Goal: Transaction & Acquisition: Purchase product/service

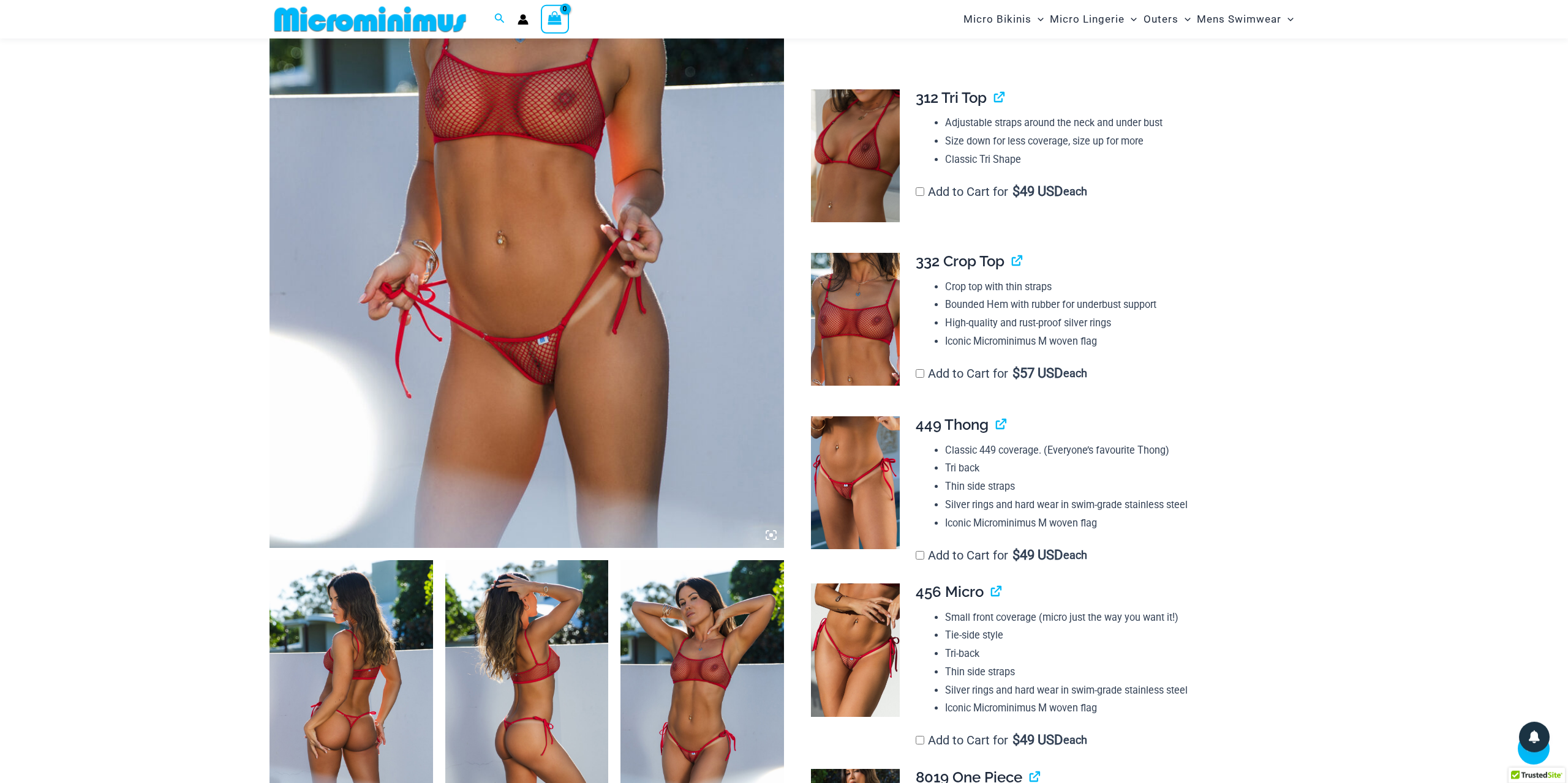
scroll to position [364, 0]
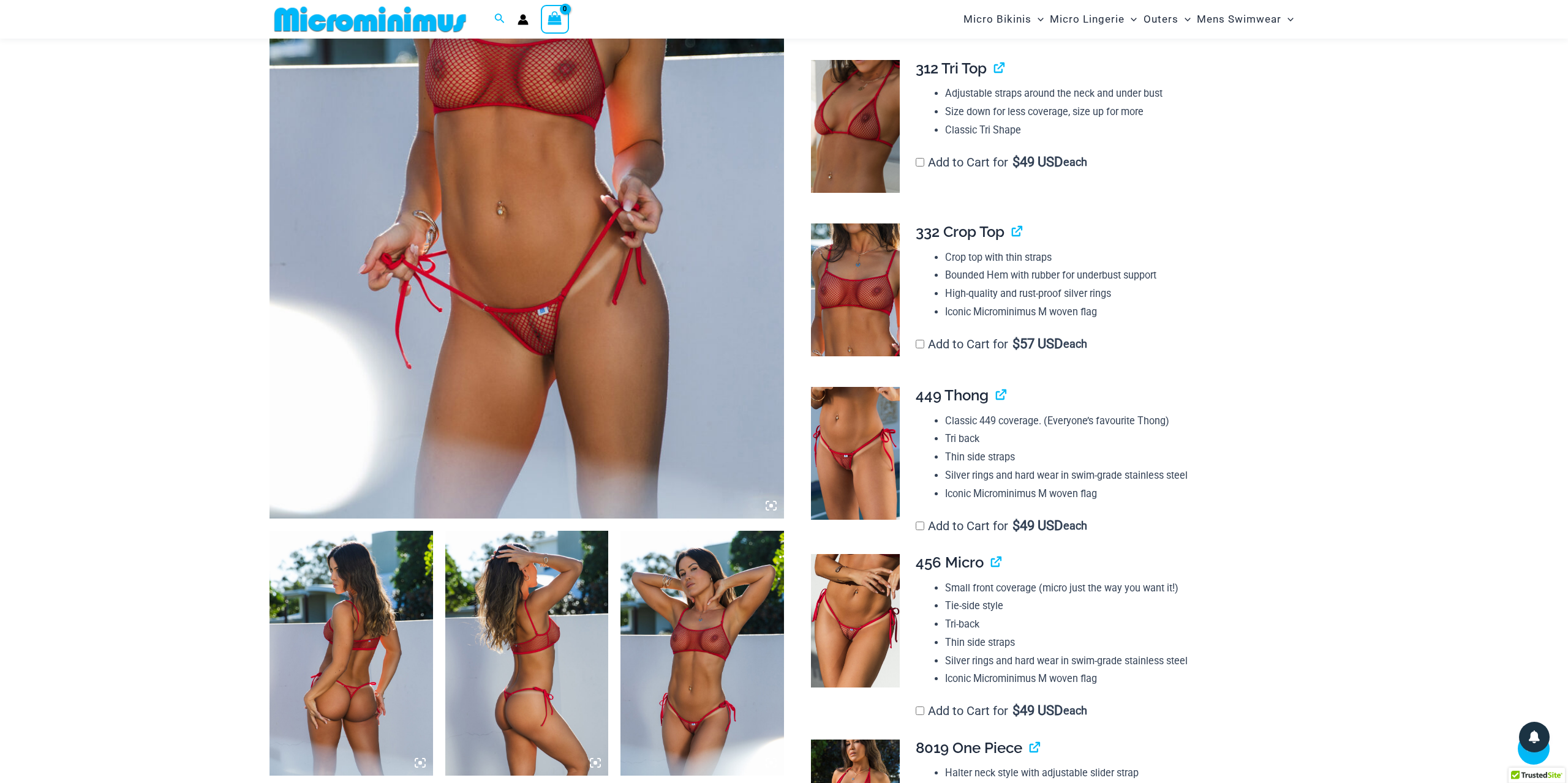
click at [340, 622] on img at bounding box center [351, 653] width 163 height 245
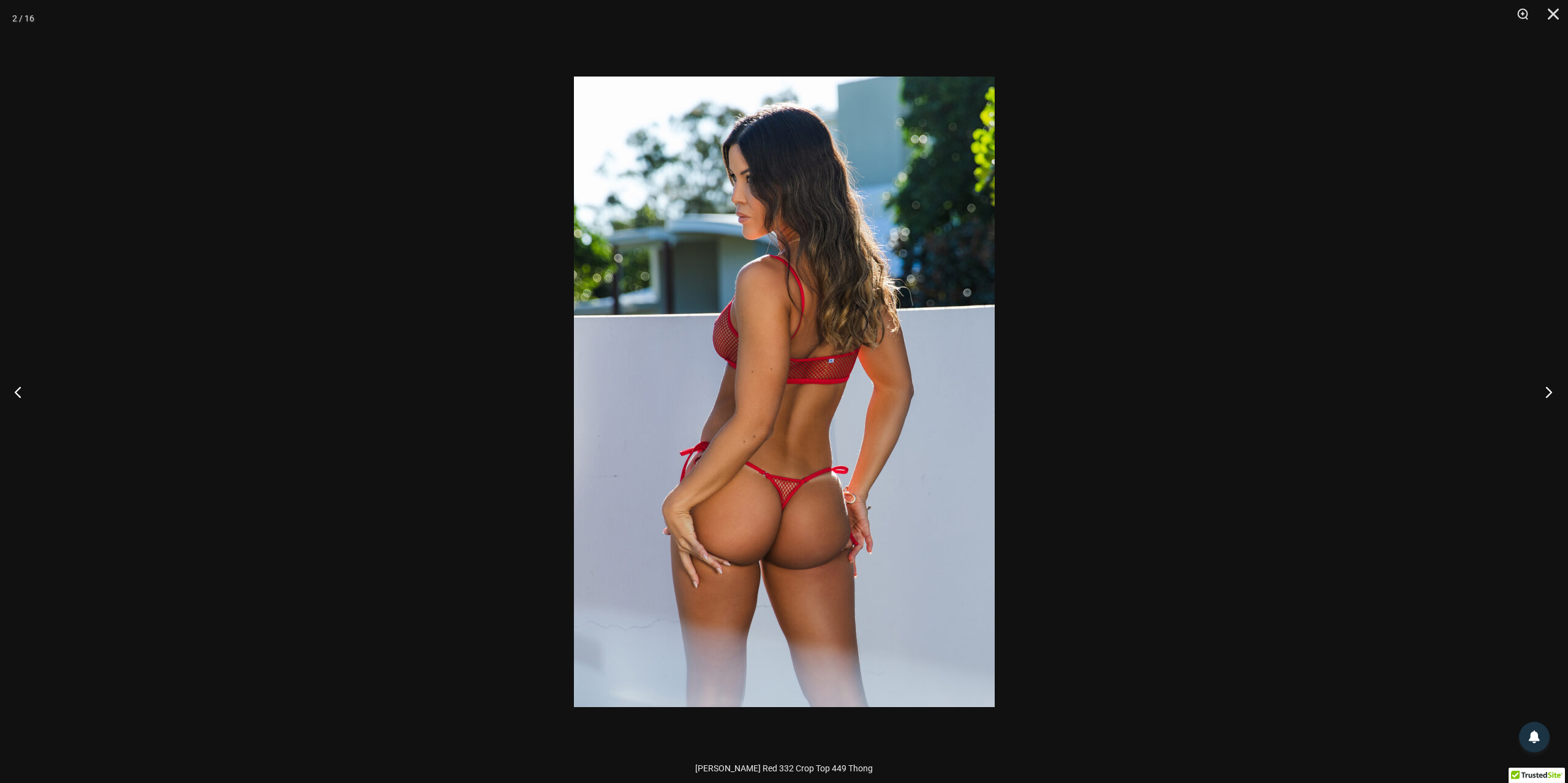
click at [1544, 386] on button "Next" at bounding box center [1544, 391] width 46 height 61
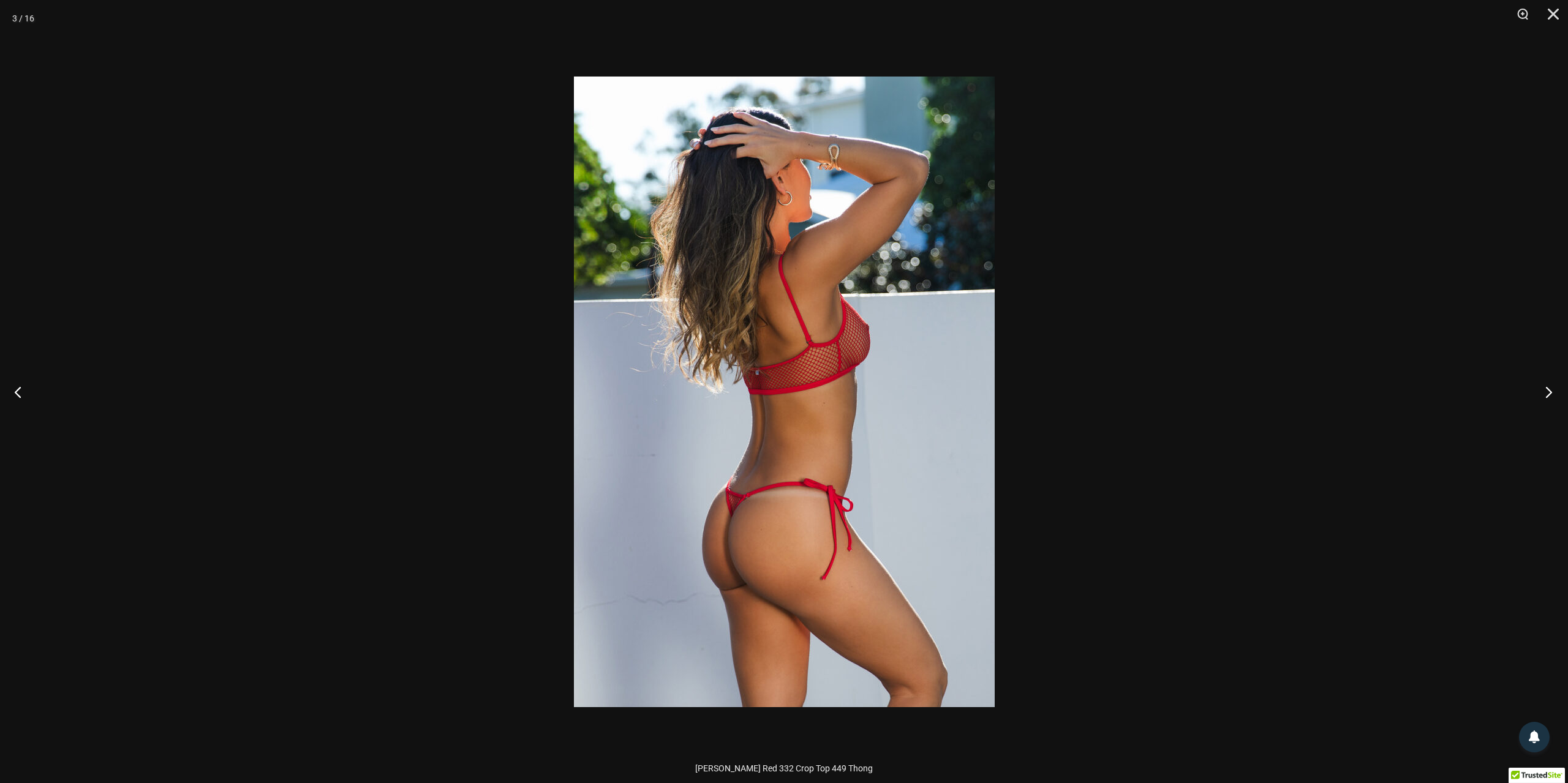
click at [1544, 387] on button "Next" at bounding box center [1544, 391] width 46 height 61
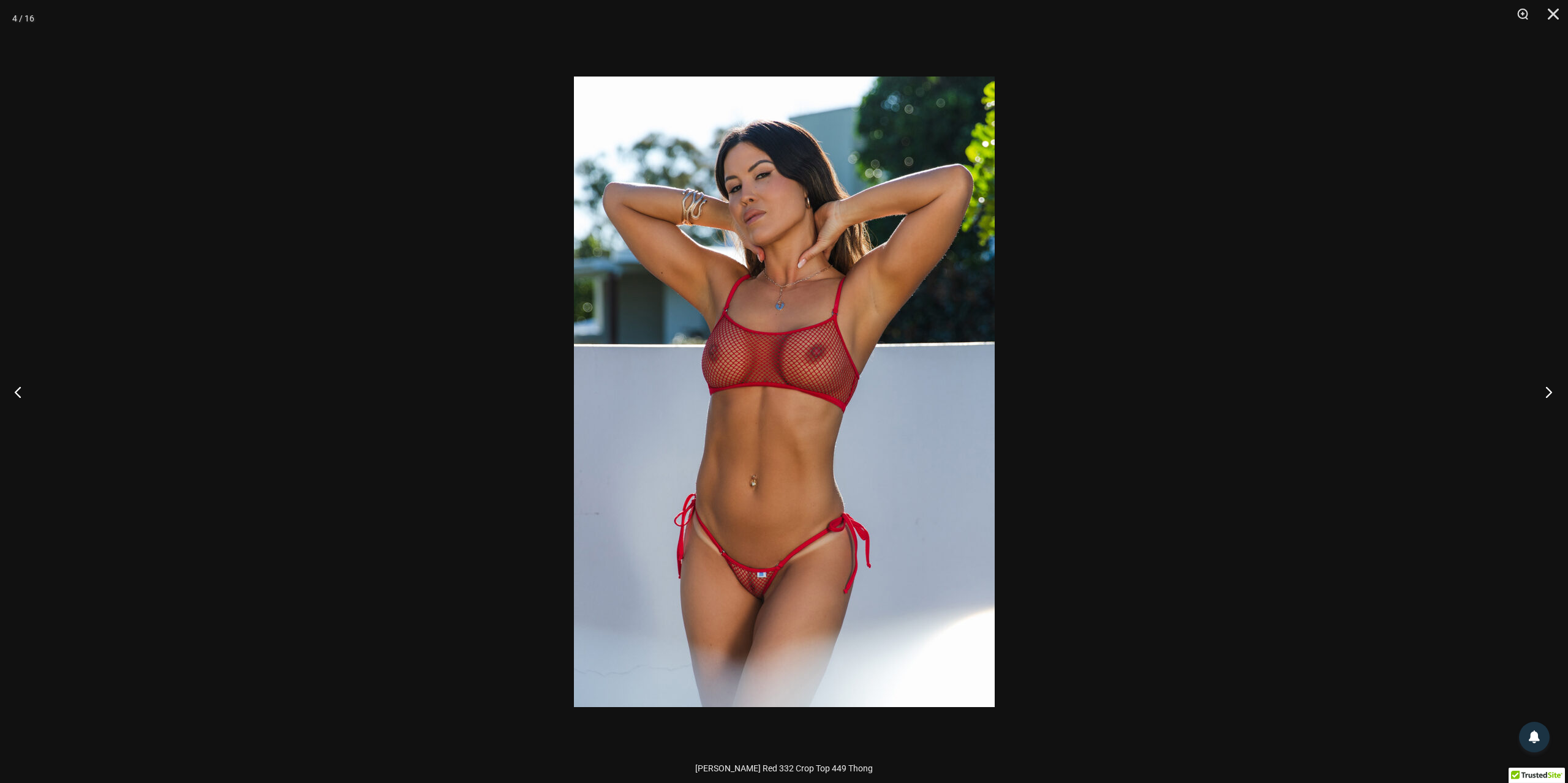
click at [1544, 388] on button "Next" at bounding box center [1544, 391] width 46 height 61
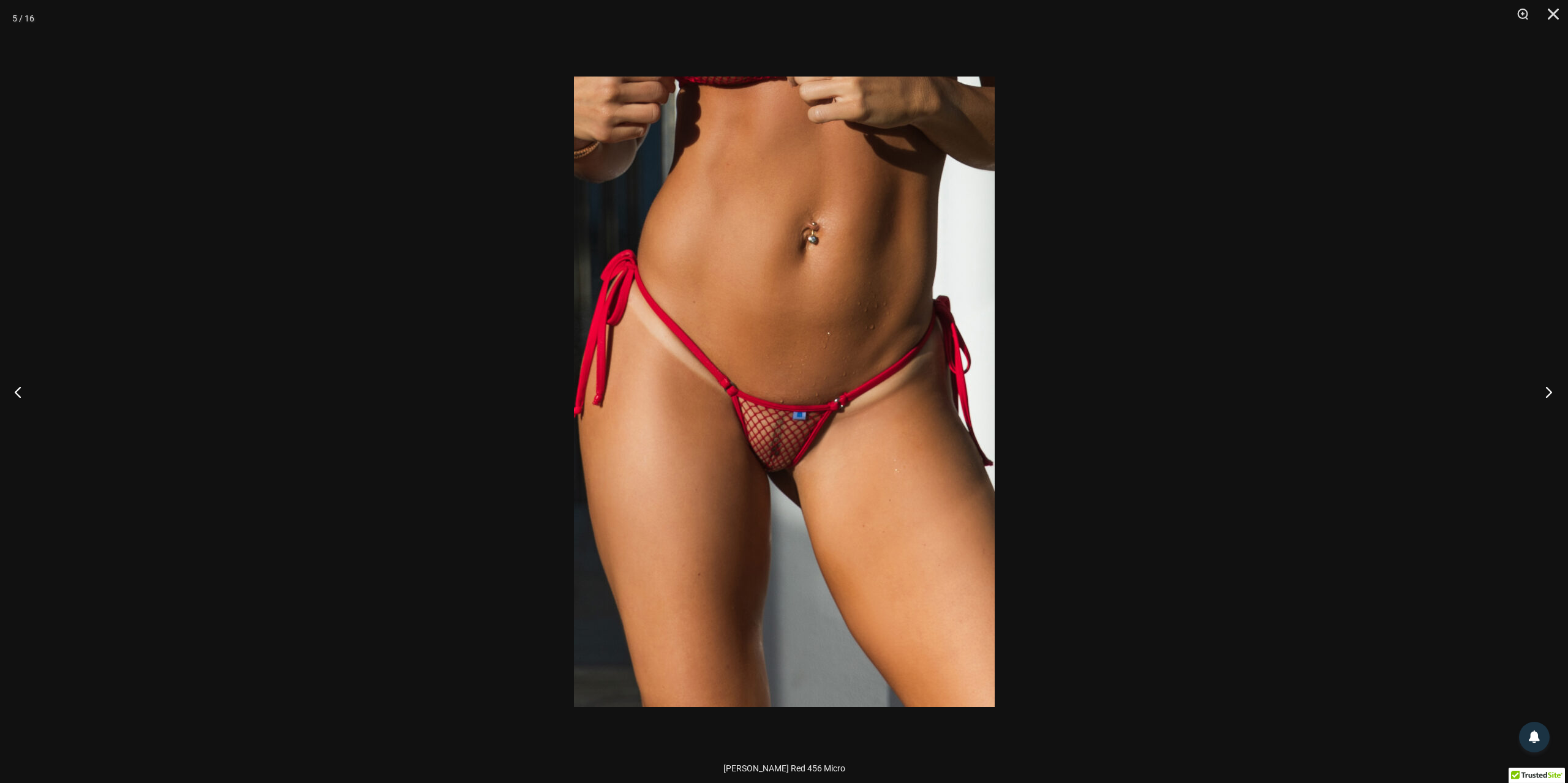
click at [1547, 389] on button "Next" at bounding box center [1544, 391] width 46 height 61
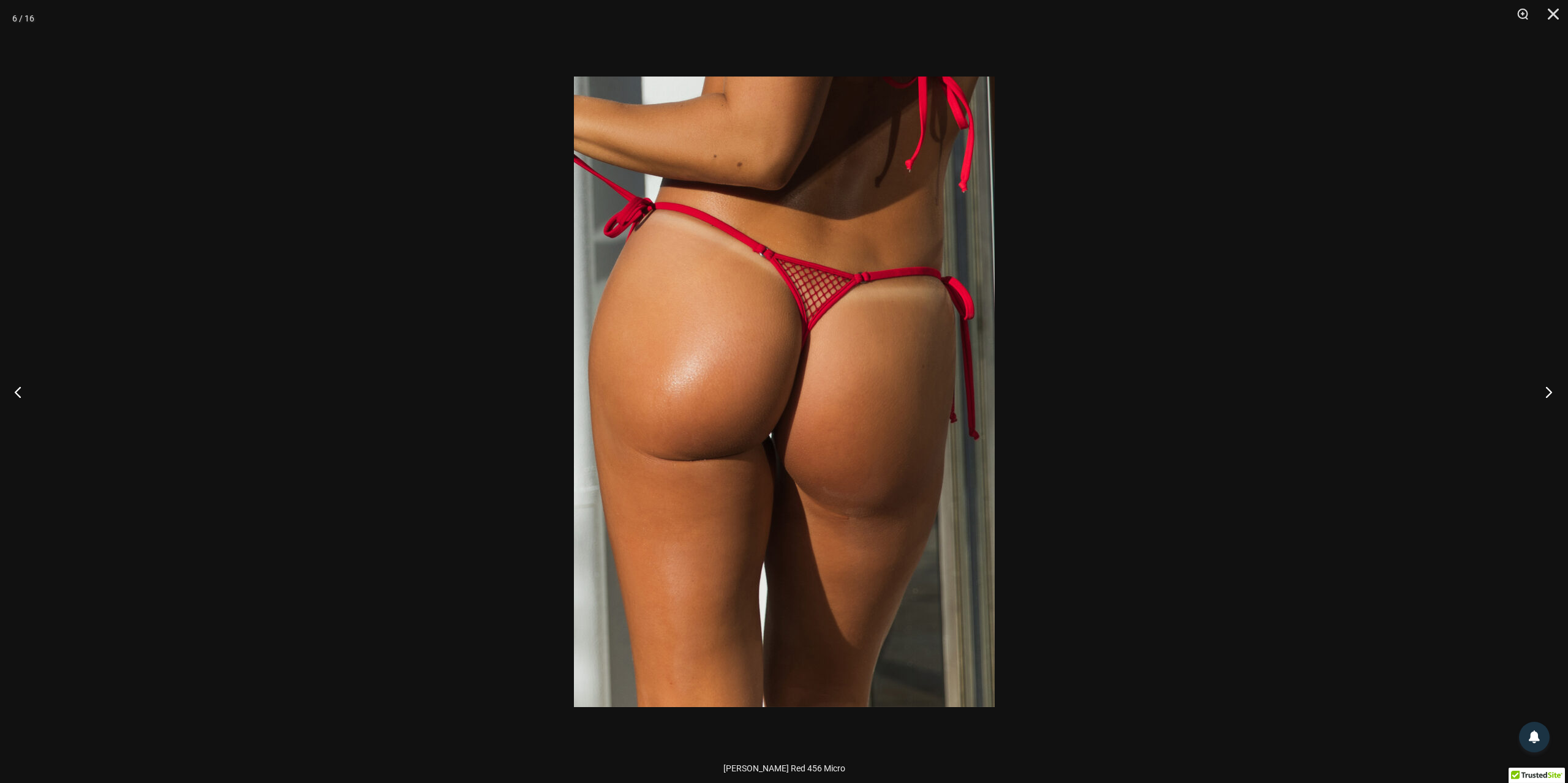
click at [1549, 390] on button "Next" at bounding box center [1544, 391] width 46 height 61
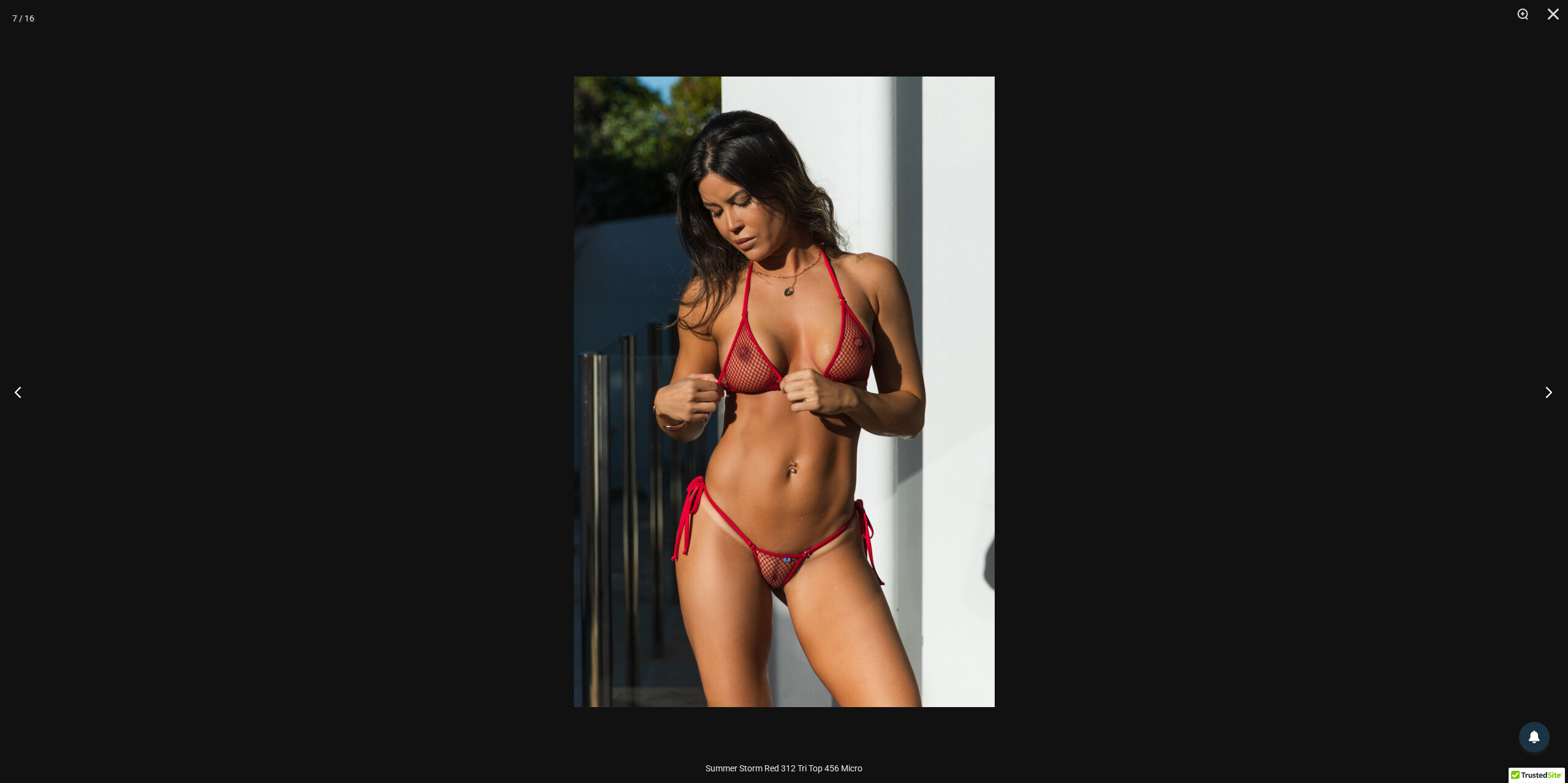
click at [1549, 390] on button "Next" at bounding box center [1544, 391] width 46 height 61
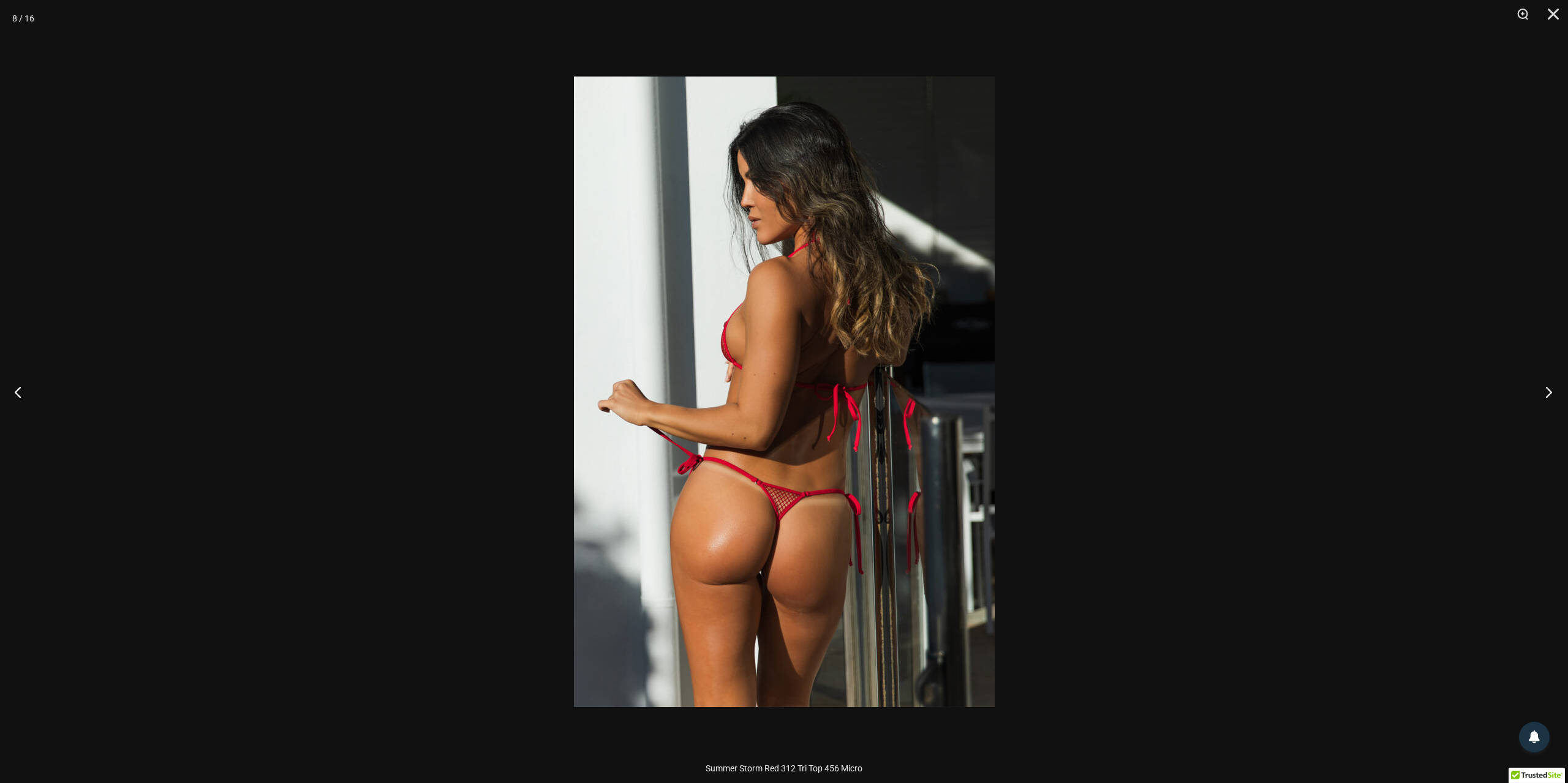
click at [1550, 392] on button "Next" at bounding box center [1544, 391] width 46 height 61
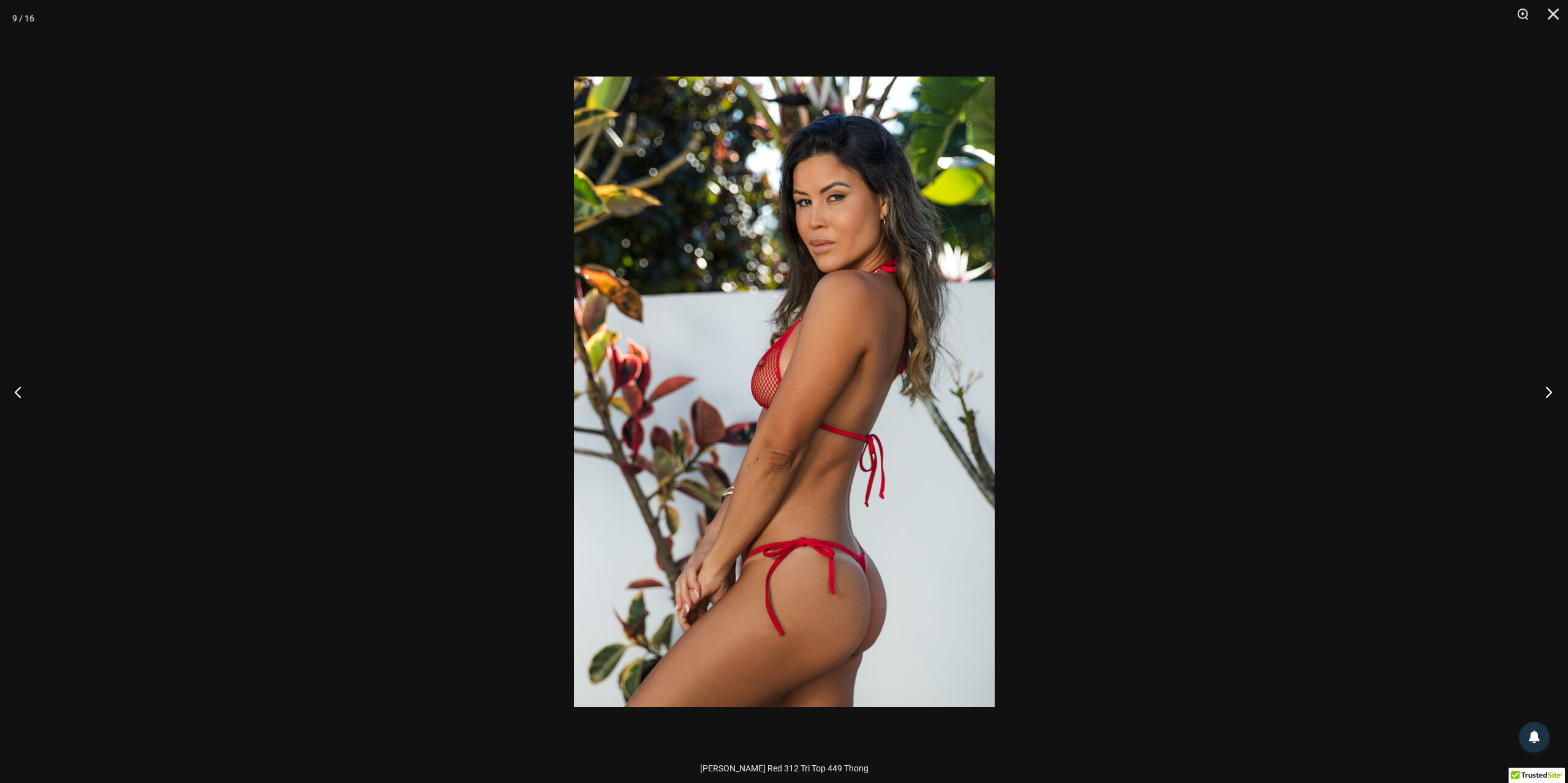
click at [1551, 393] on button "Next" at bounding box center [1544, 391] width 46 height 61
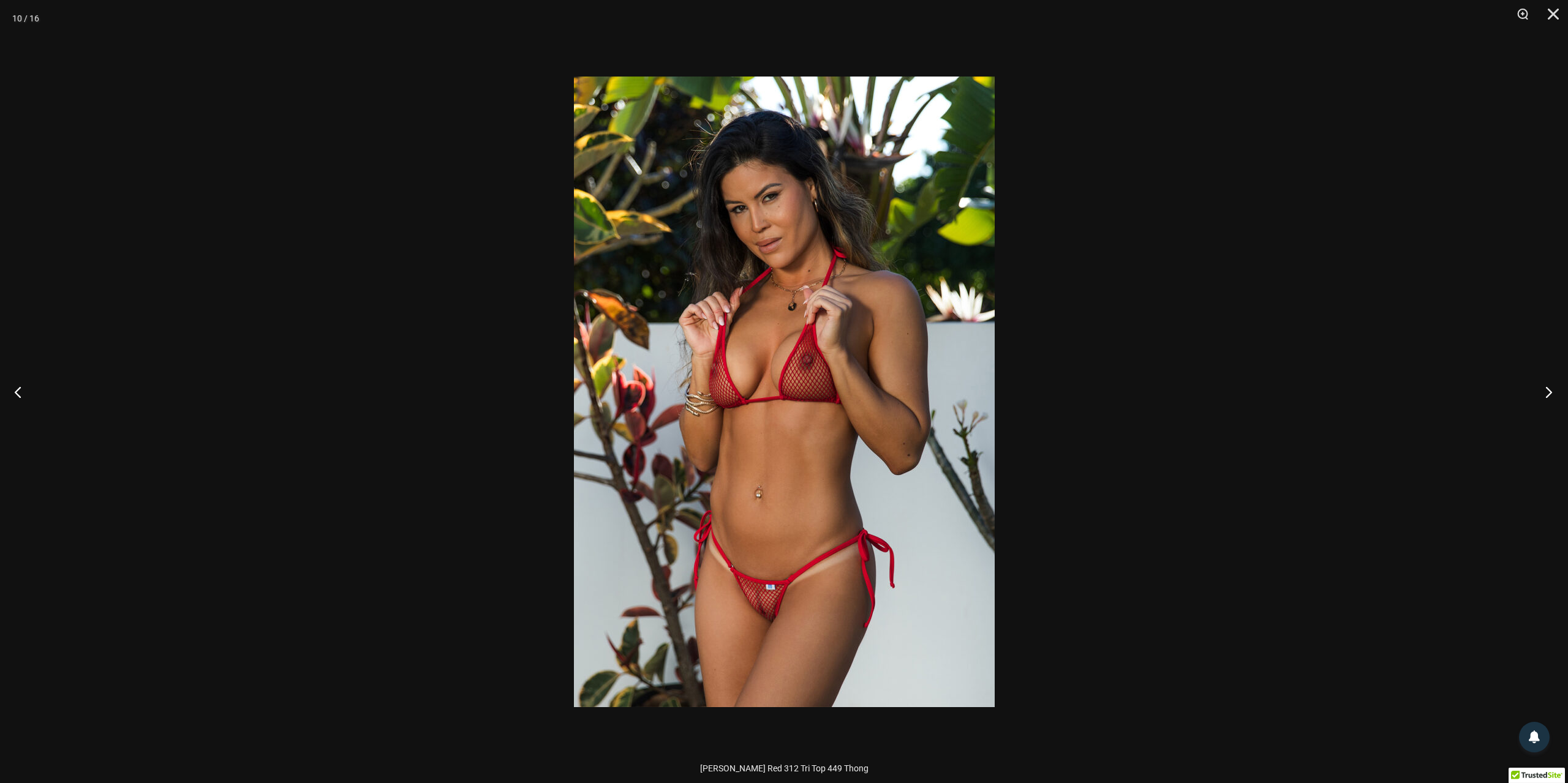
click at [1551, 393] on button "Next" at bounding box center [1544, 391] width 46 height 61
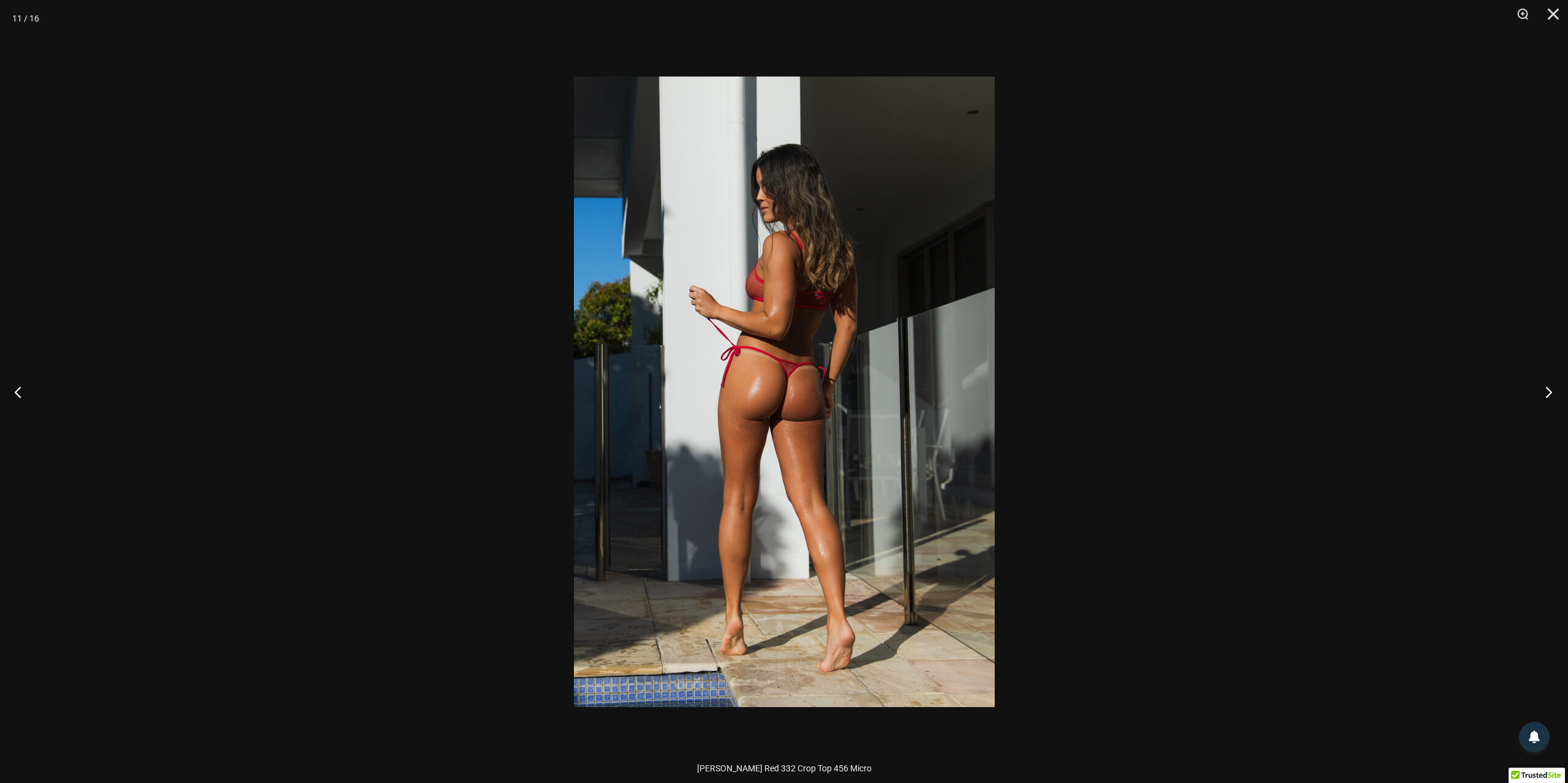
click at [1551, 393] on button "Next" at bounding box center [1544, 391] width 46 height 61
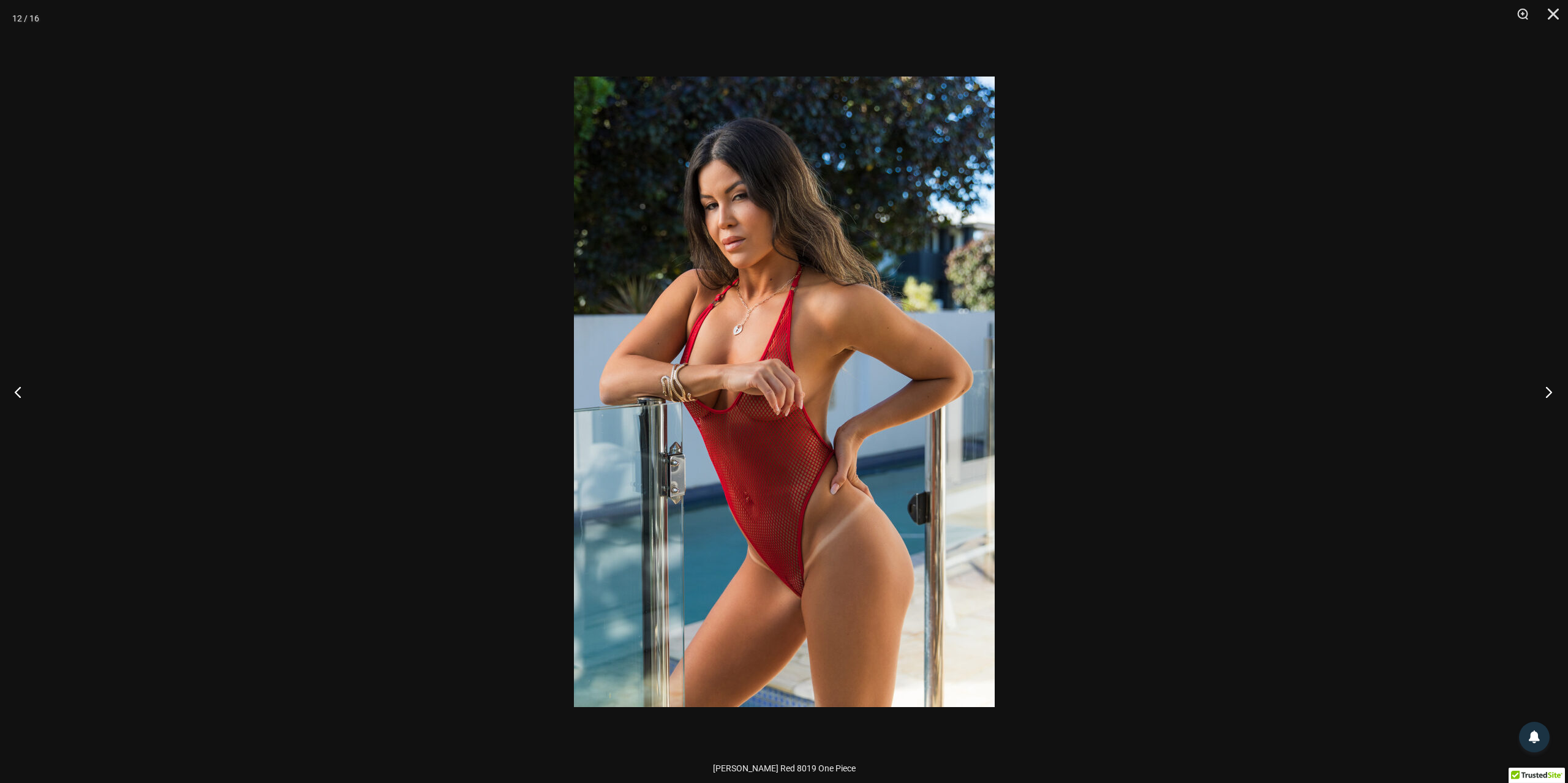
click at [1554, 396] on button "Next" at bounding box center [1544, 391] width 46 height 61
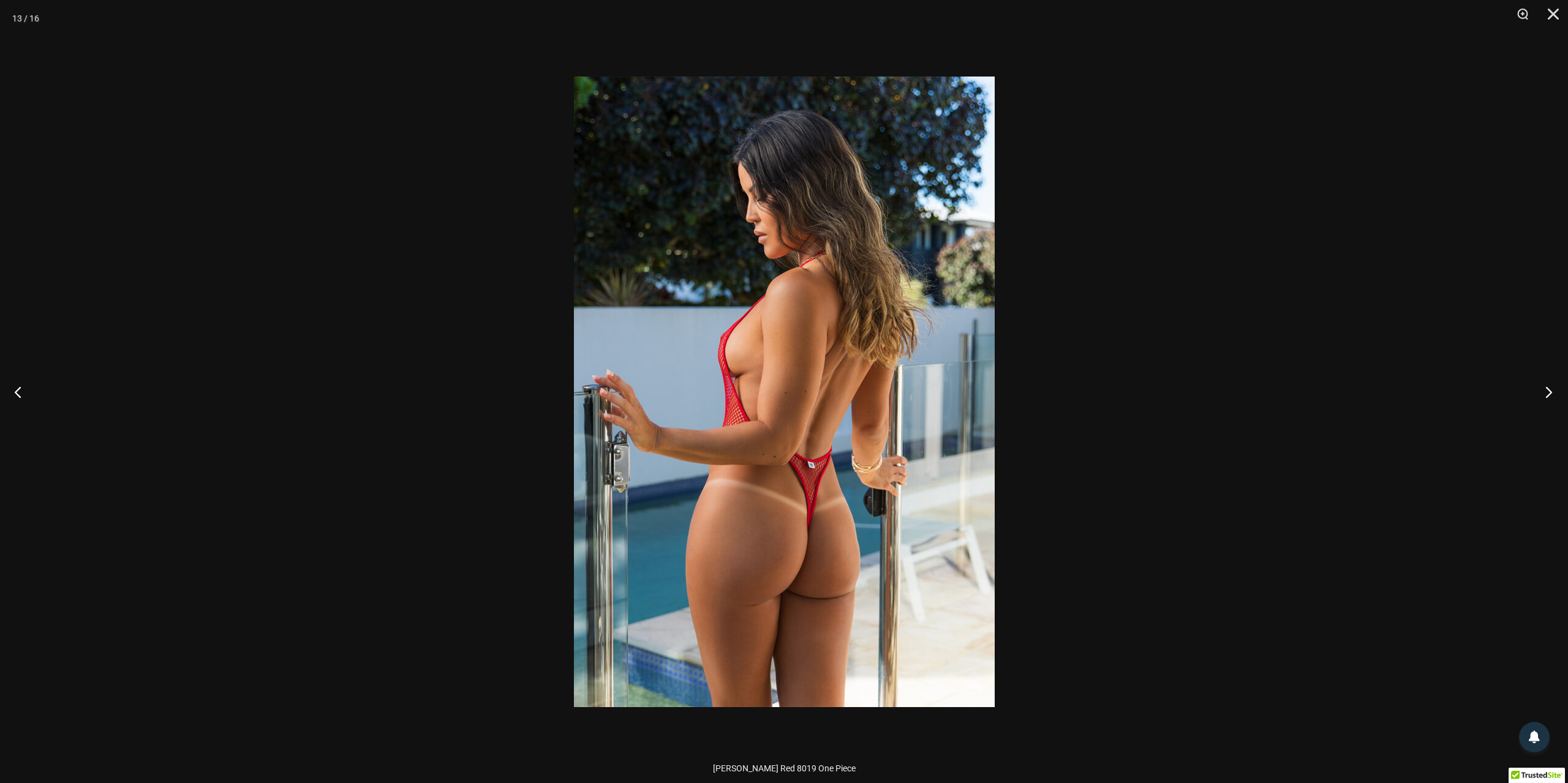
click at [1547, 390] on button "Next" at bounding box center [1544, 391] width 46 height 61
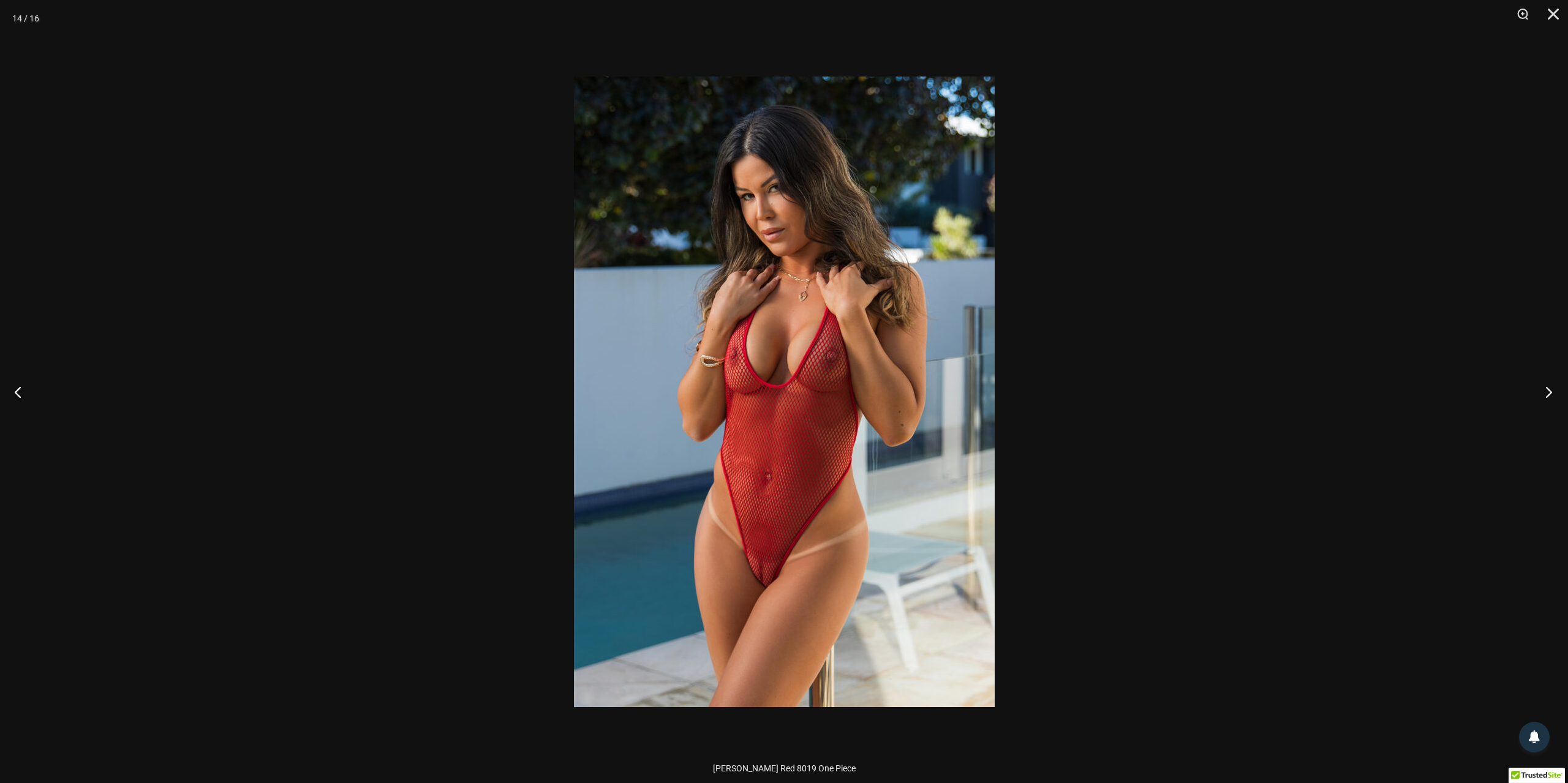
click at [1547, 390] on button "Next" at bounding box center [1544, 391] width 46 height 61
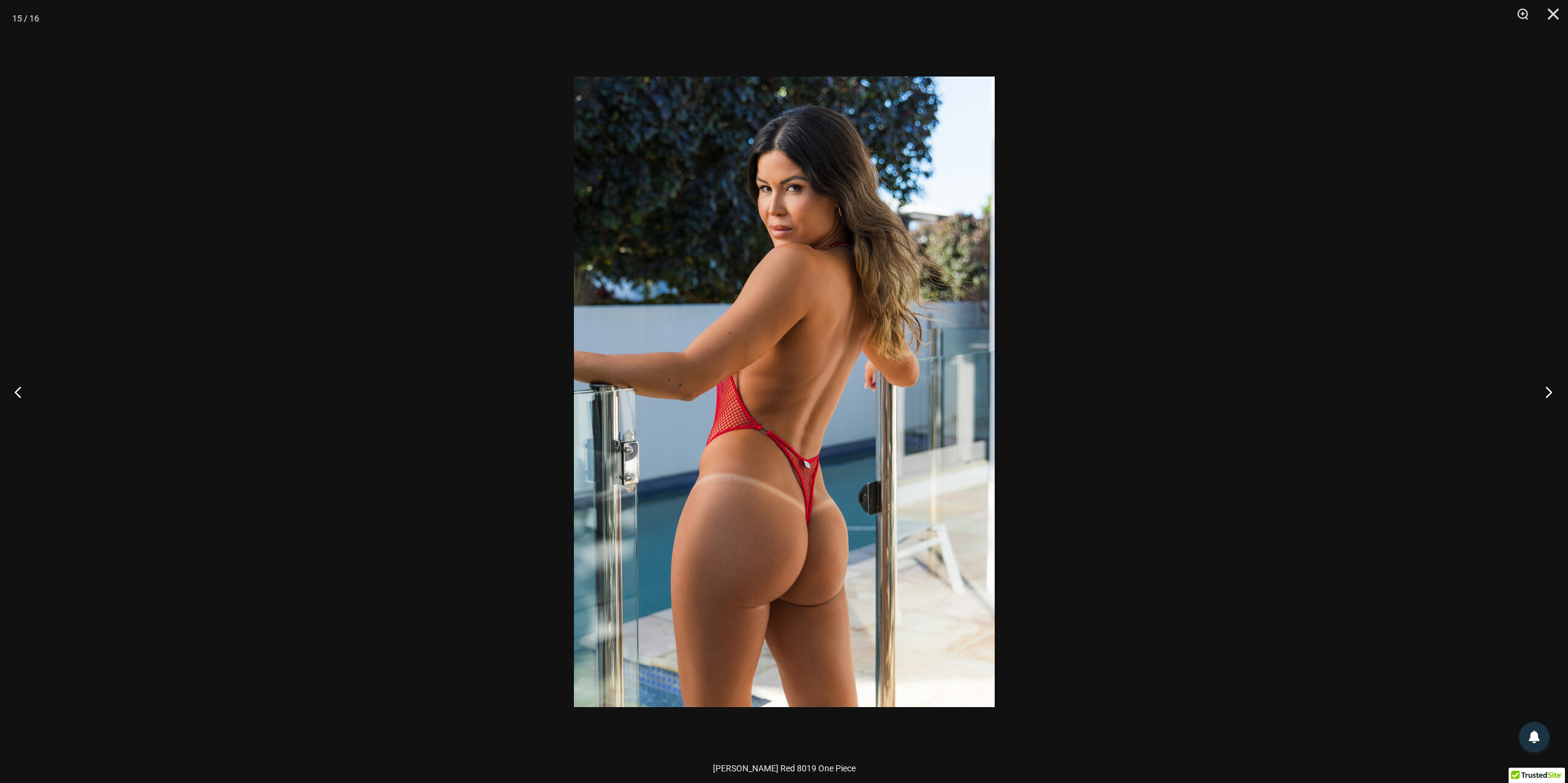
click at [1547, 390] on button "Next" at bounding box center [1544, 391] width 46 height 61
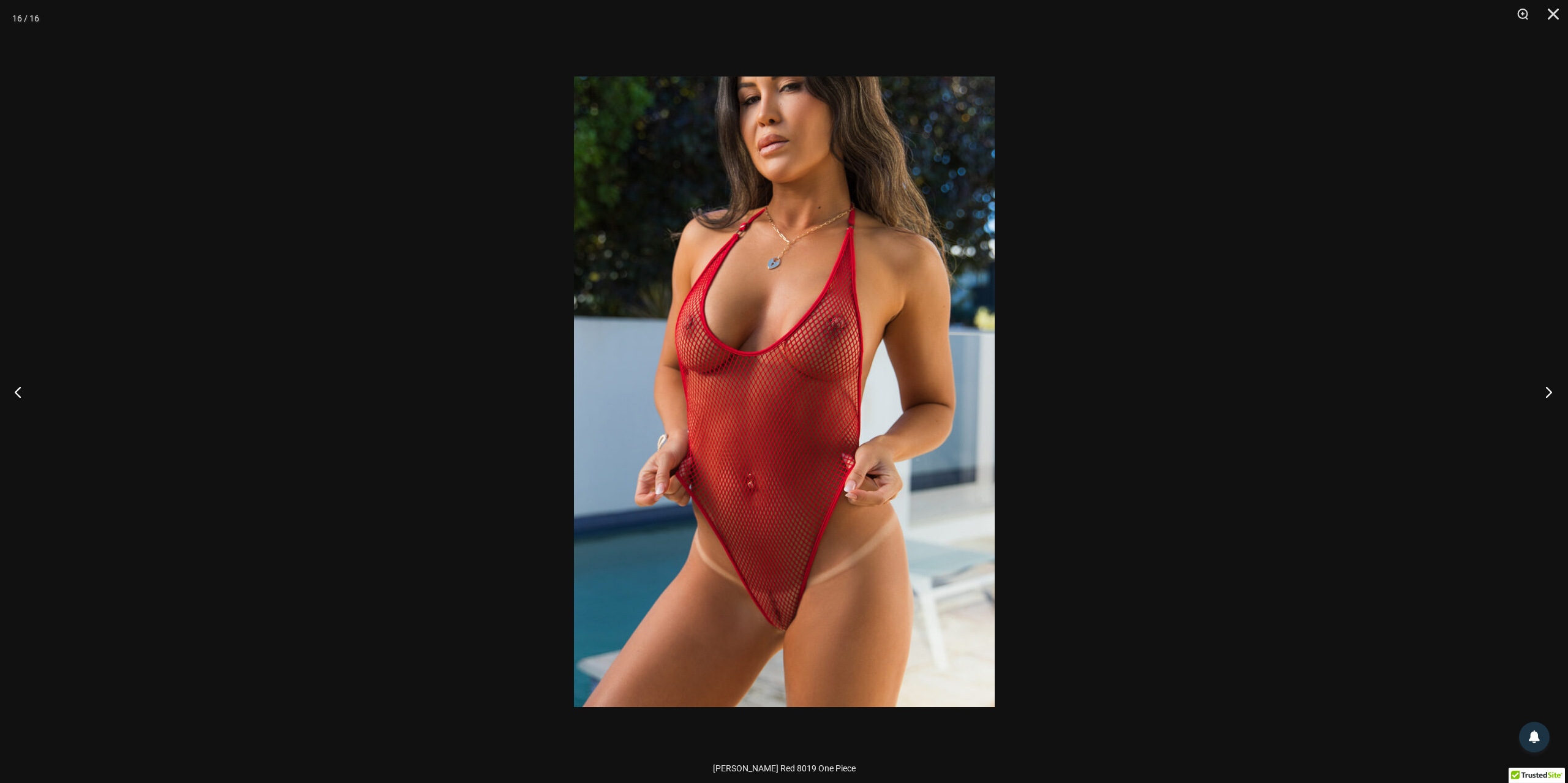
click at [1547, 390] on button "Next" at bounding box center [1544, 391] width 46 height 61
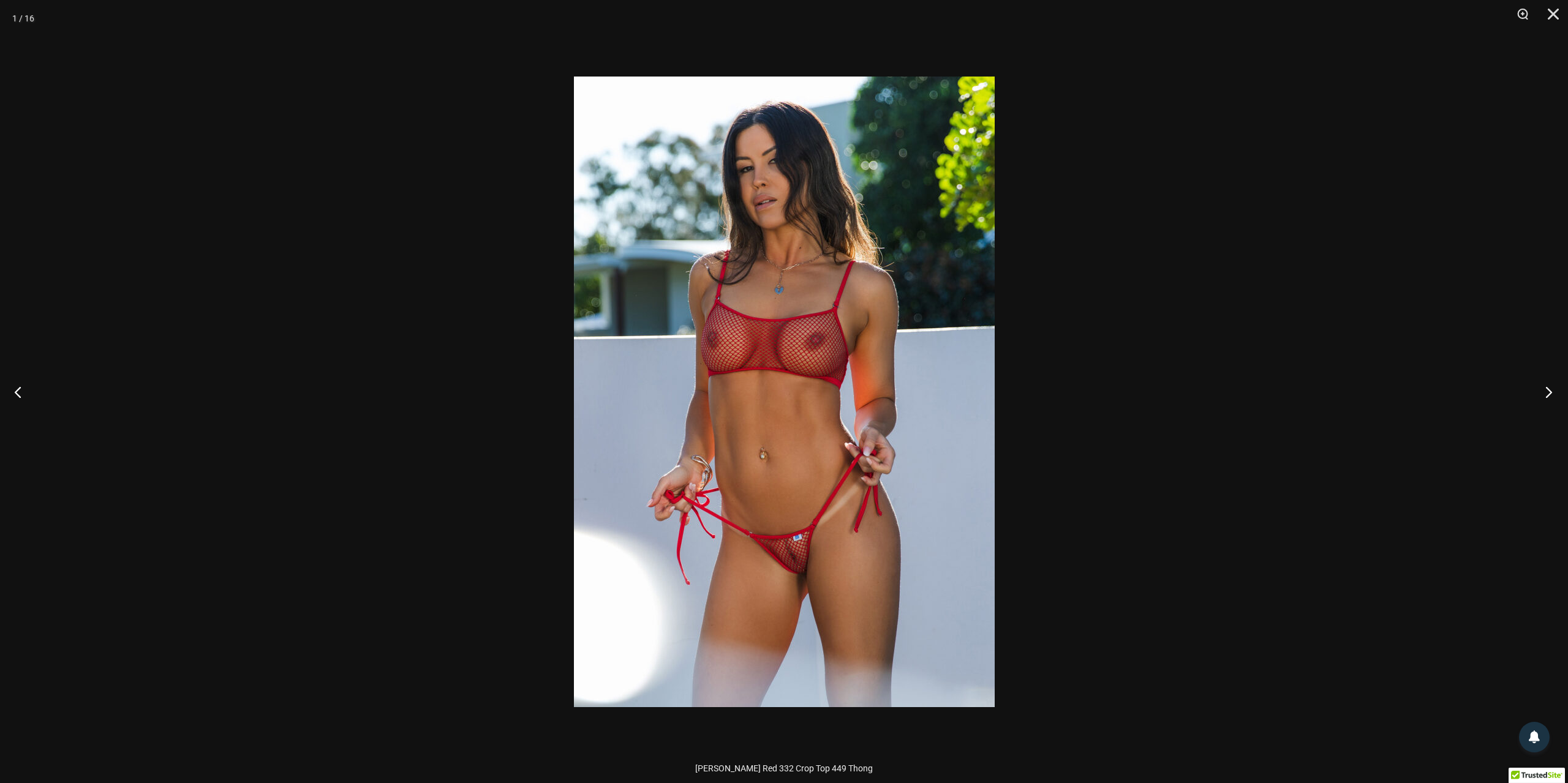
click at [1547, 390] on button "Next" at bounding box center [1544, 391] width 46 height 61
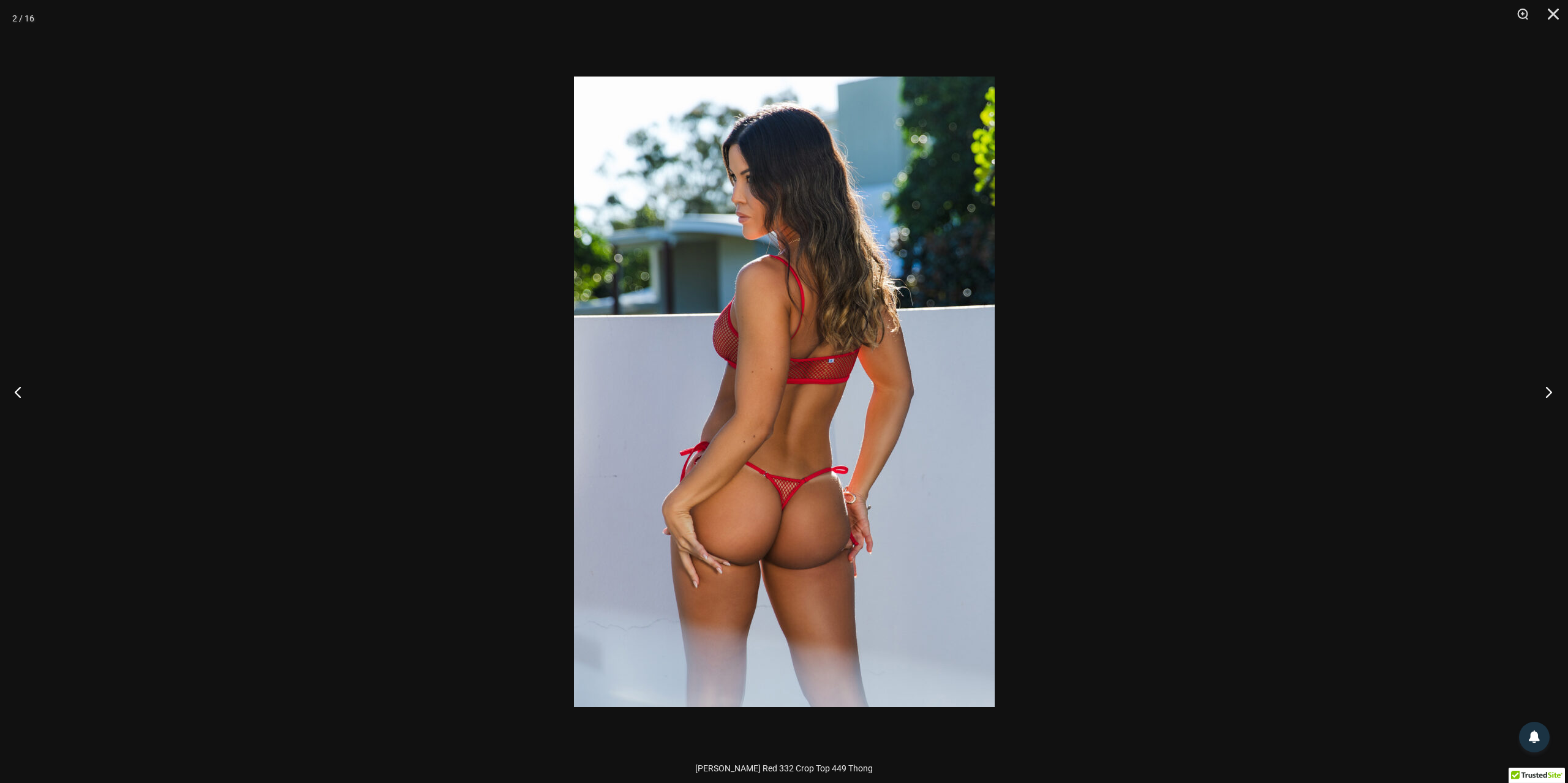
click at [1547, 390] on button "Next" at bounding box center [1544, 391] width 46 height 61
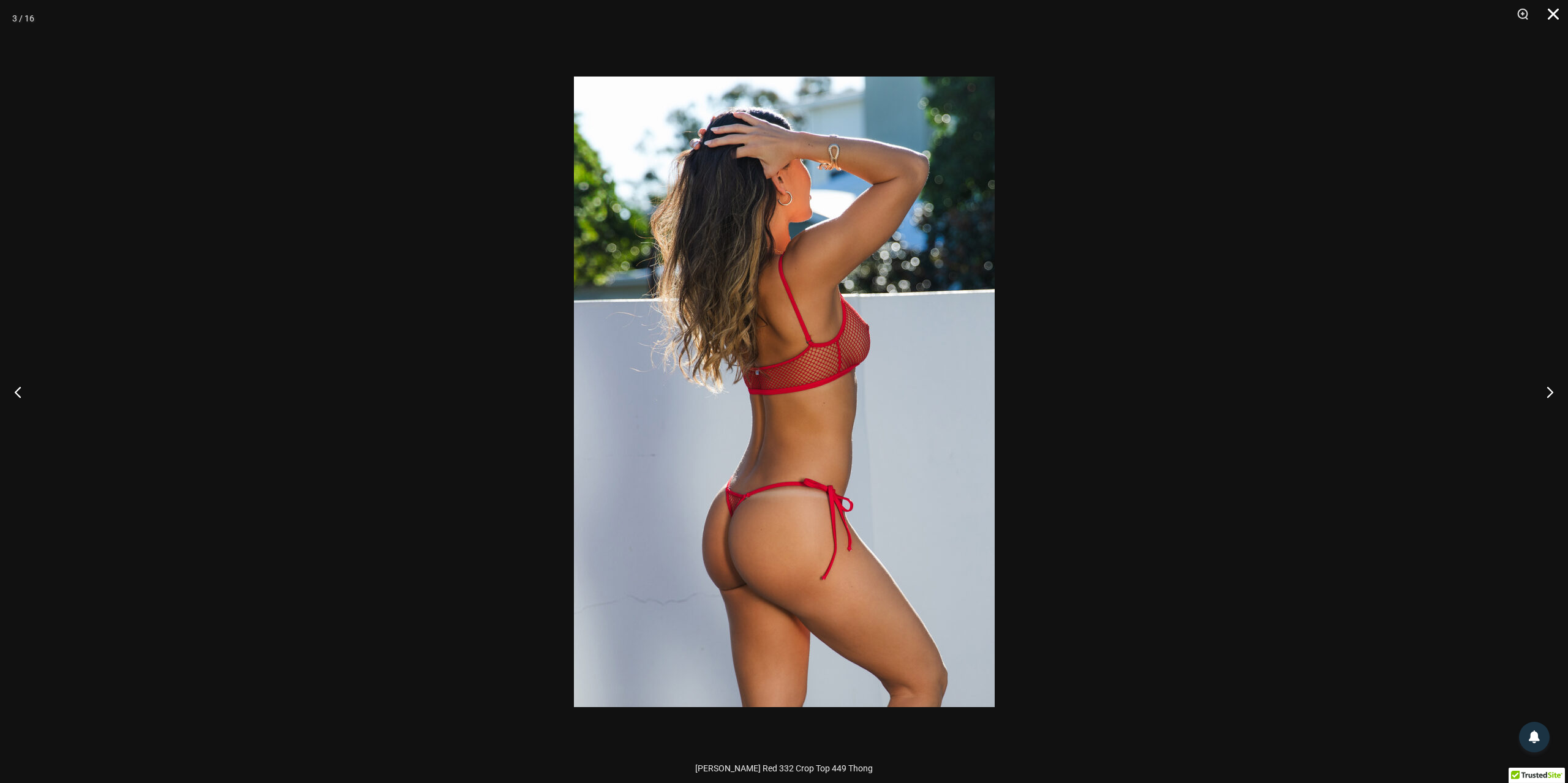
click at [1549, 15] on button "Close" at bounding box center [1549, 18] width 31 height 37
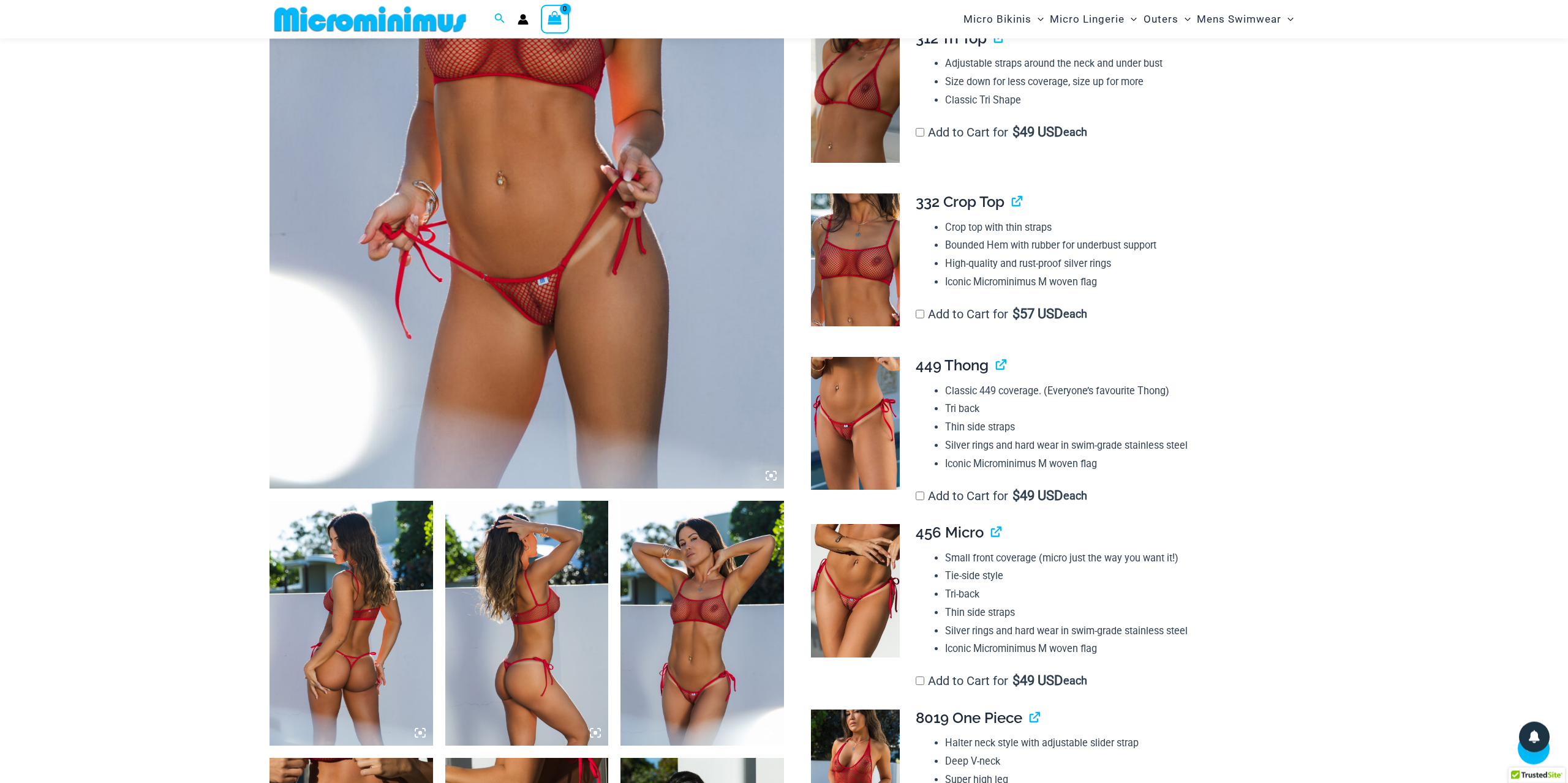
scroll to position [401, 0]
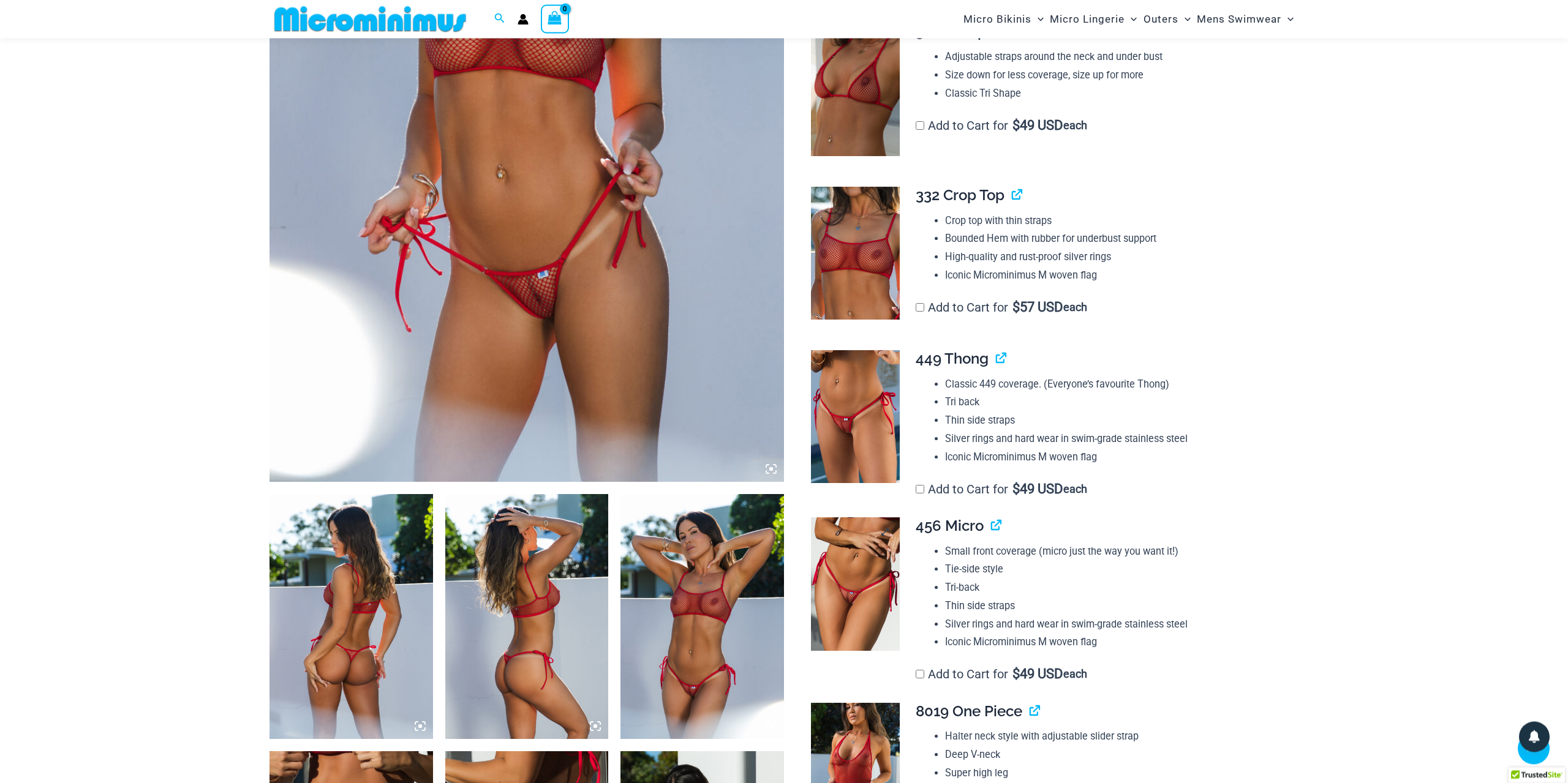
click at [849, 594] on img at bounding box center [855, 585] width 89 height 134
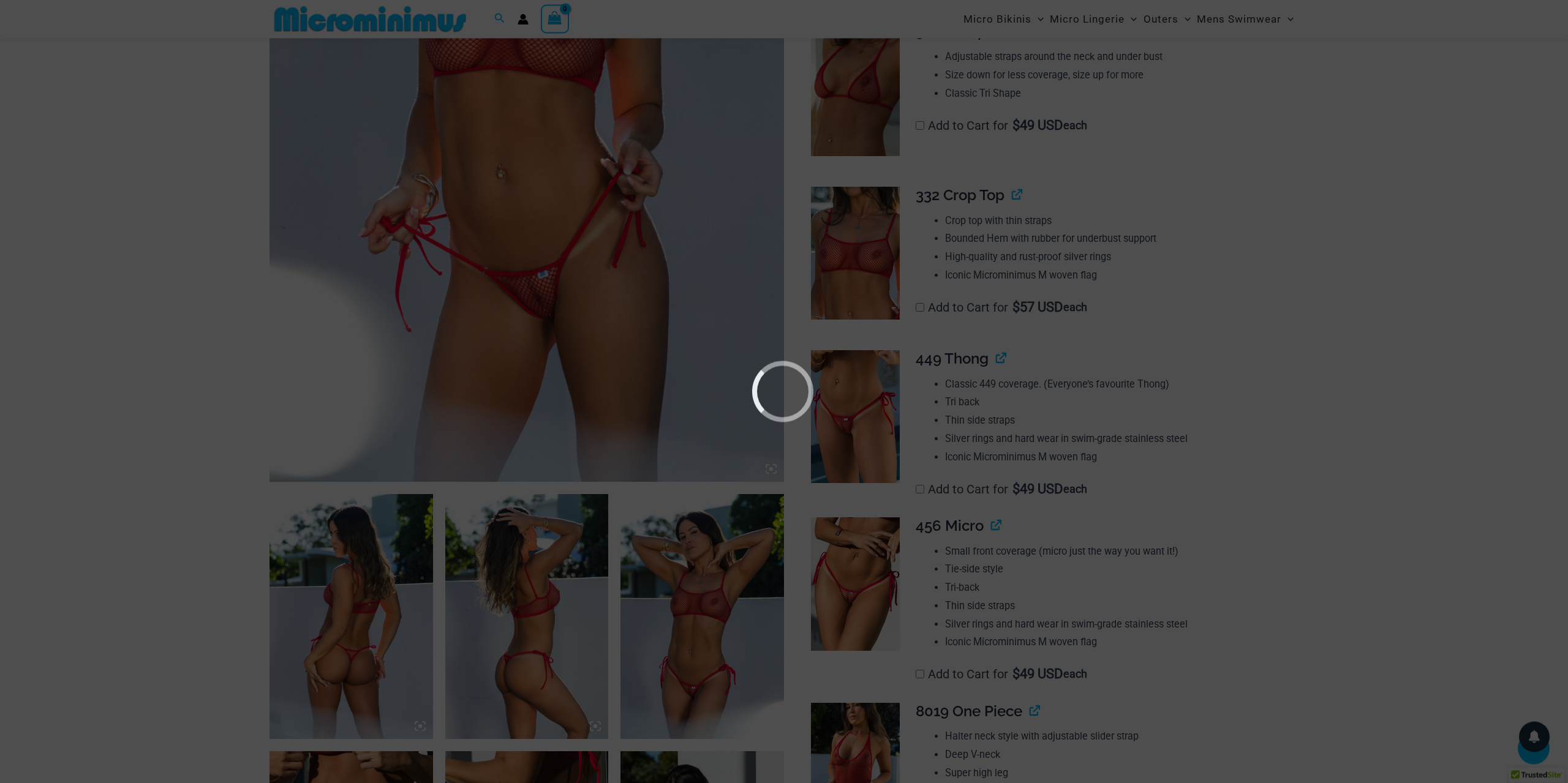
scroll to position [419, 0]
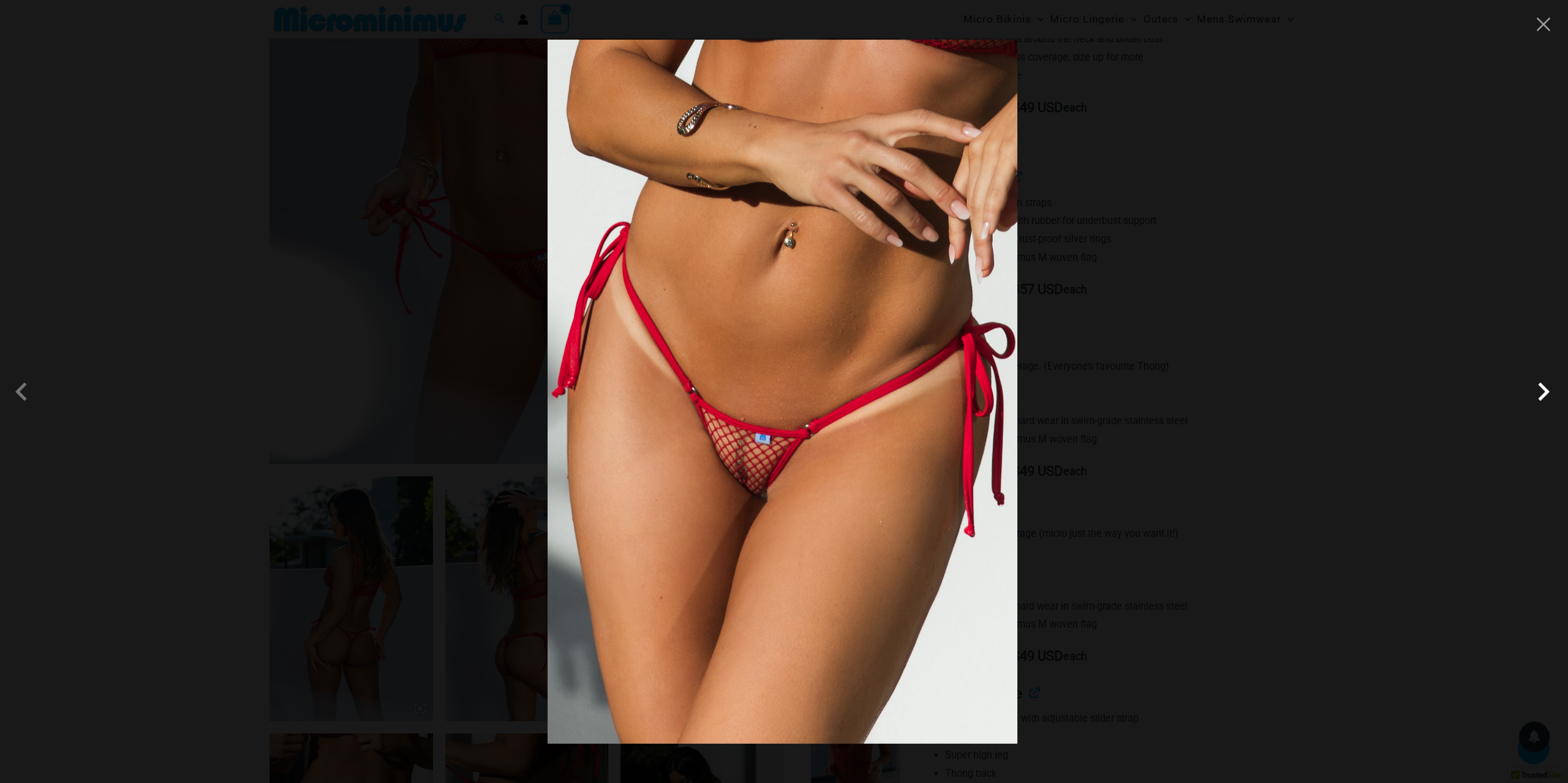
click at [1006, 434] on span at bounding box center [982, 456] width 46 height 46
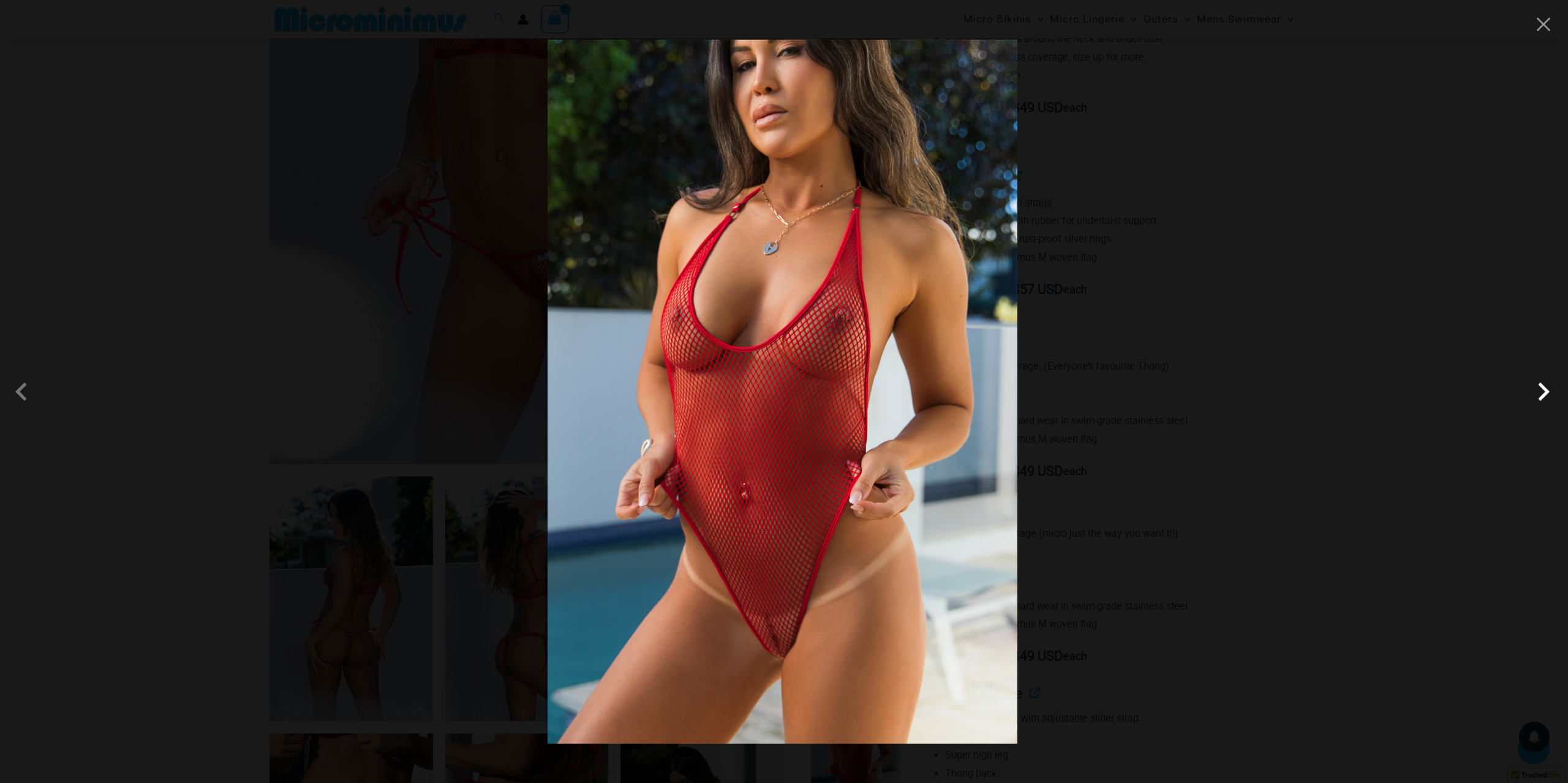
click at [1010, 413] on span at bounding box center [988, 435] width 44 height 44
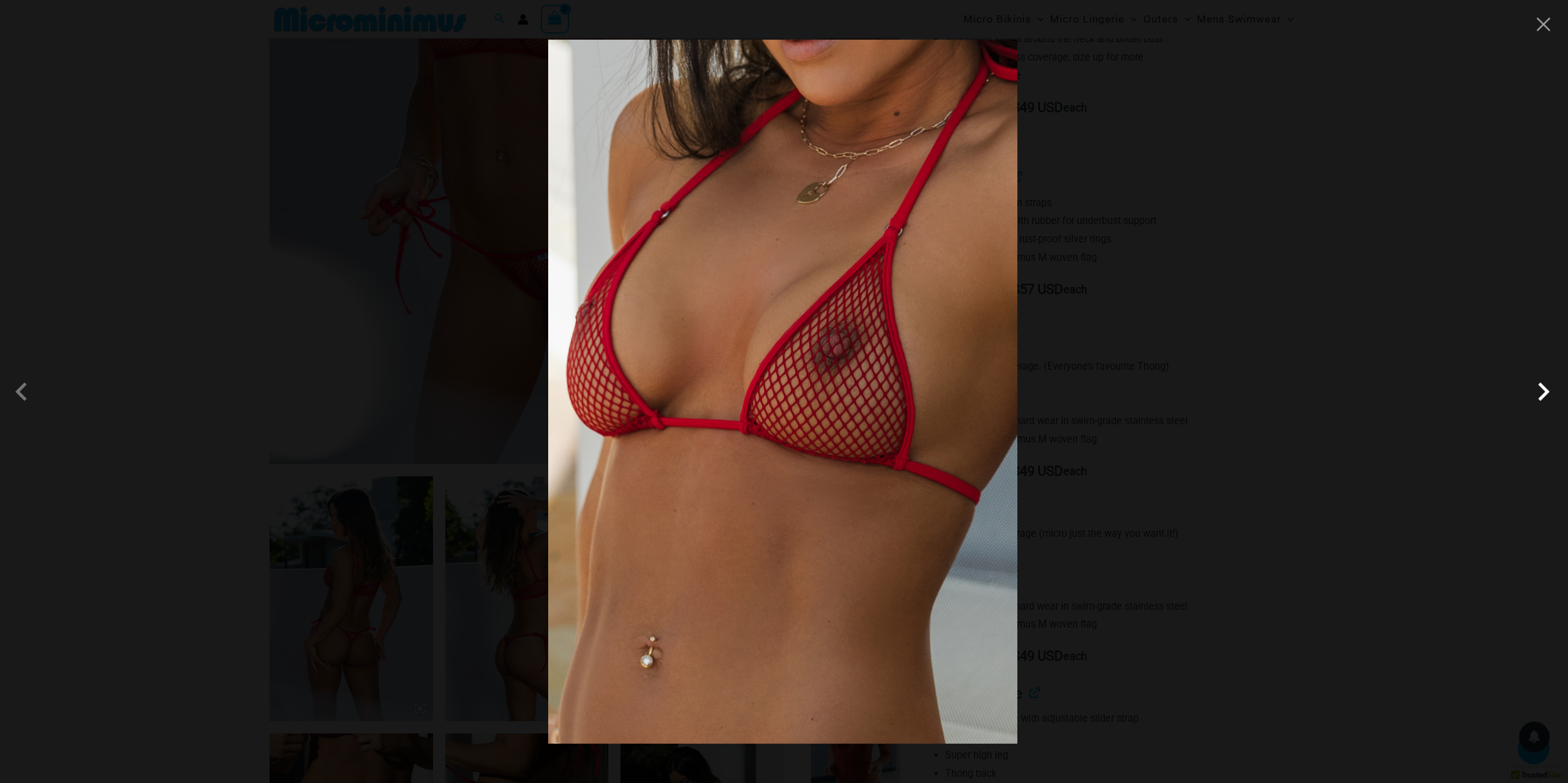
click at [1010, 413] on span at bounding box center [988, 435] width 44 height 44
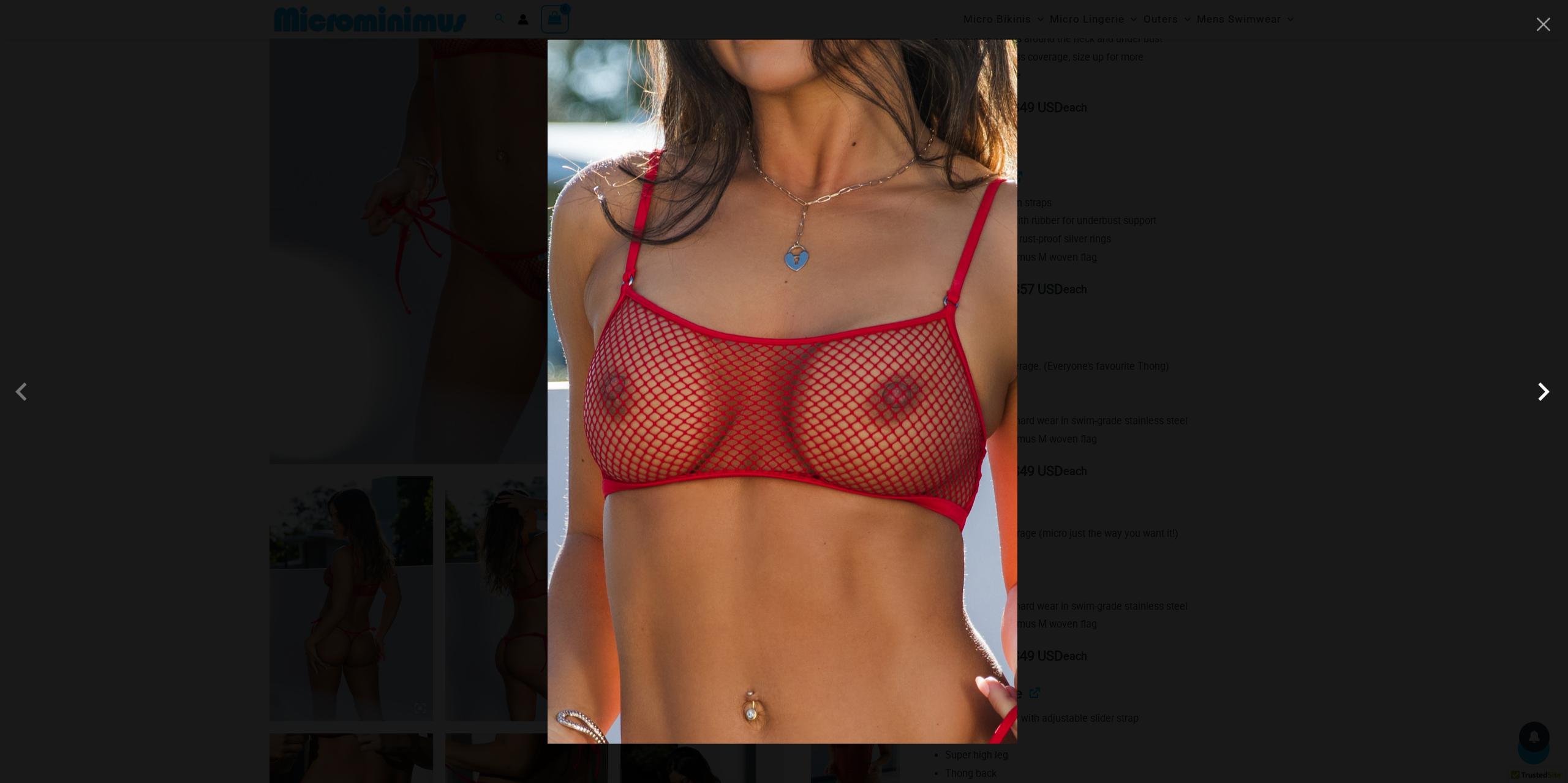
click at [1012, 400] on span at bounding box center [992, 413] width 40 height 40
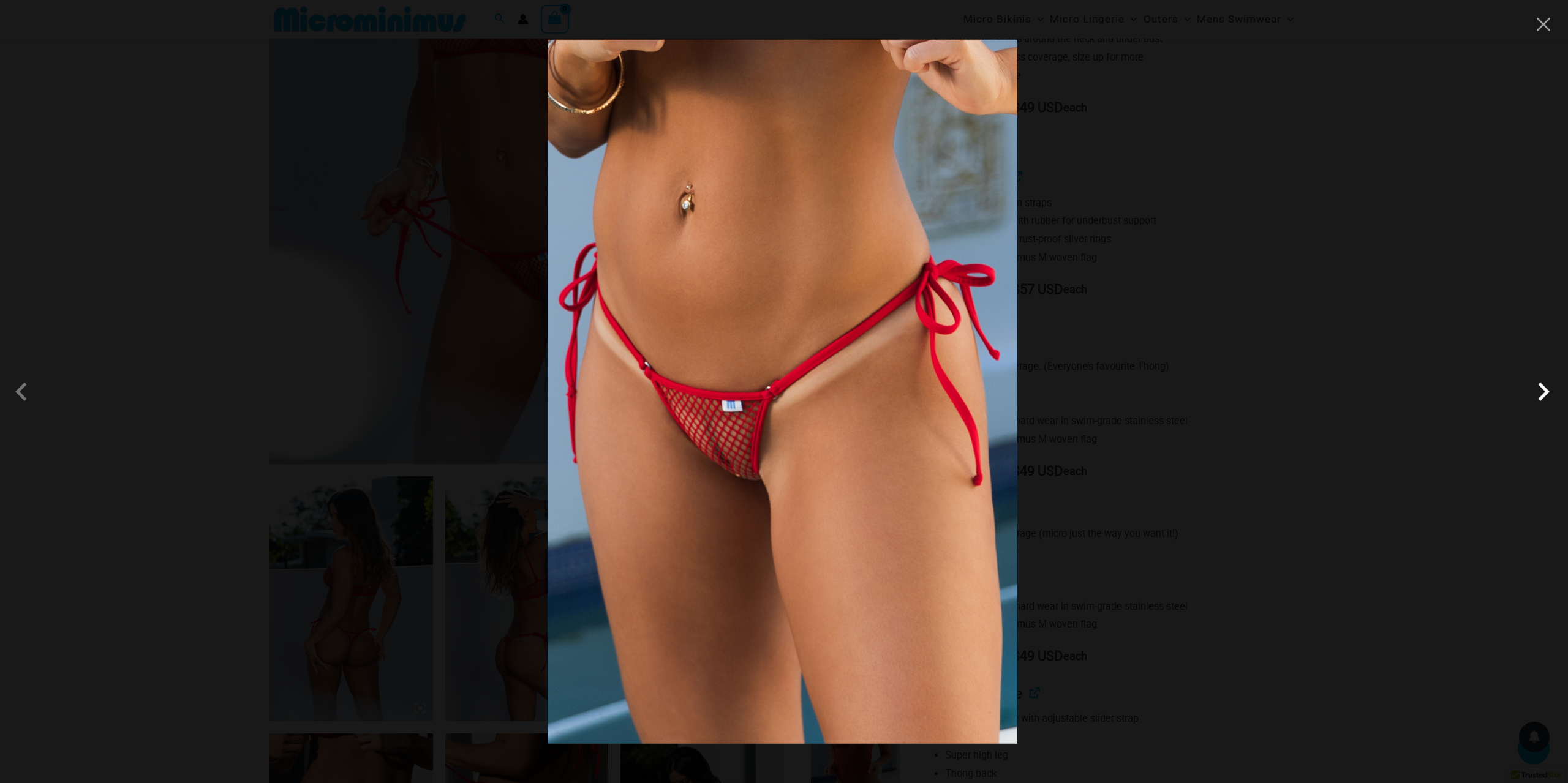
click at [1007, 434] on span at bounding box center [982, 456] width 46 height 46
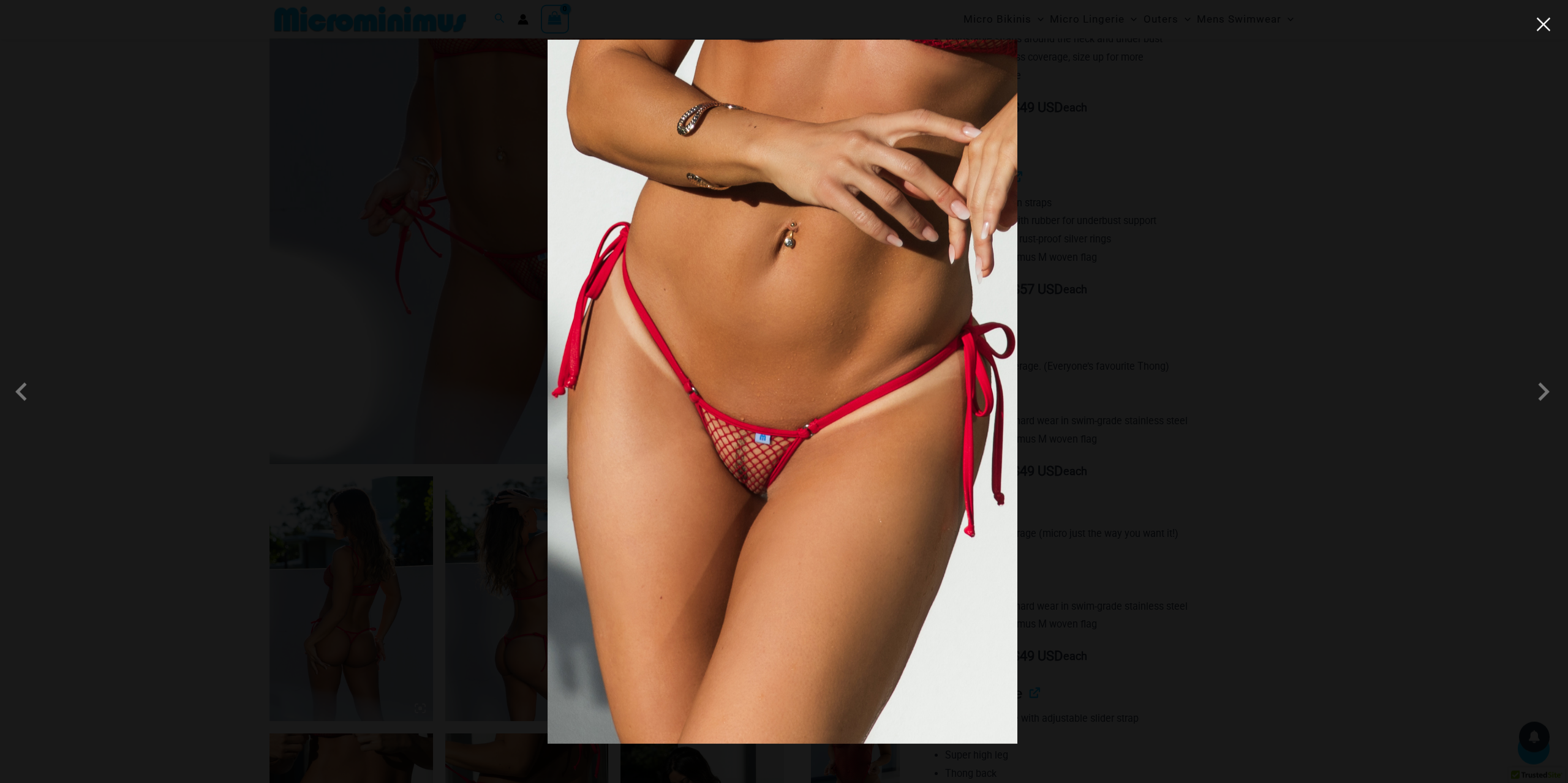
click at [1068, 104] on button "Close" at bounding box center [1056, 115] width 22 height 22
